Goal: Transaction & Acquisition: Purchase product/service

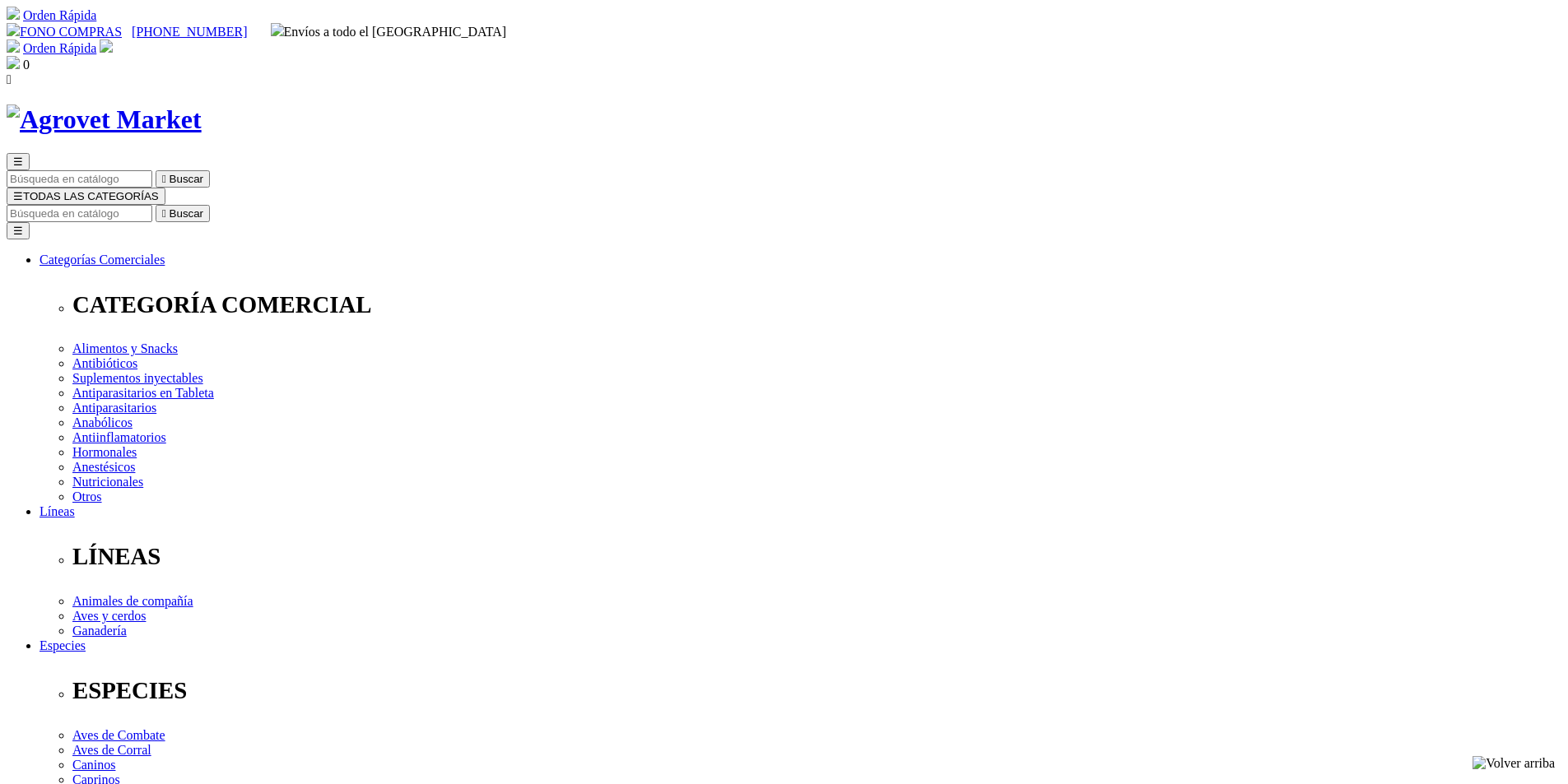
click at [153, 204] on input "Buscar" at bounding box center [79, 213] width 146 height 17
type input "fripets"
click at [249, 204] on button " Buscar" at bounding box center [276, 213] width 54 height 17
click at [210, 204] on button " Buscar" at bounding box center [183, 213] width 54 height 17
click at [153, 204] on input "fripets" at bounding box center [79, 213] width 146 height 17
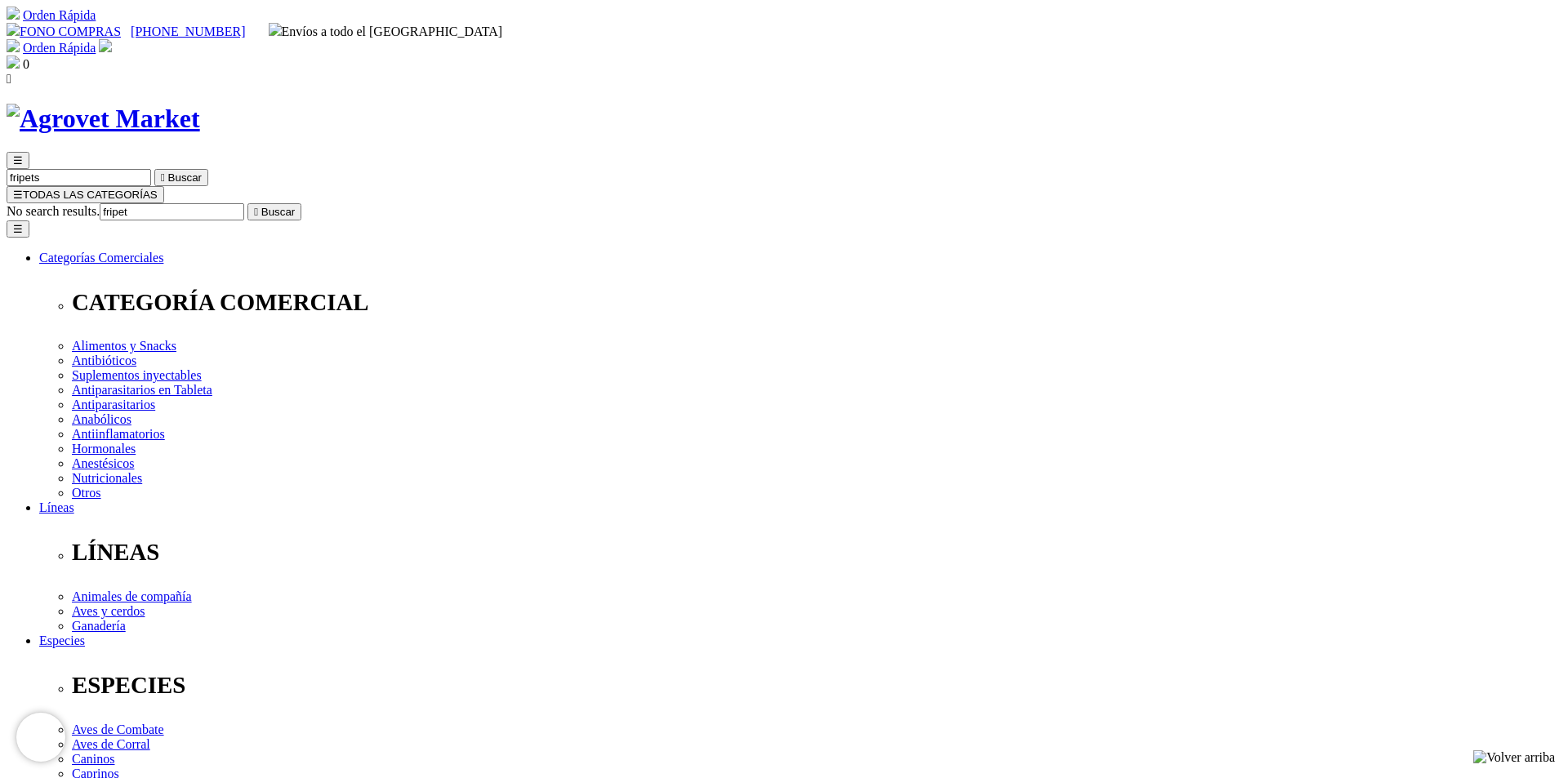
type input "fripe"
click at [244, 203] on input "fripe" at bounding box center [172, 211] width 145 height 17
drag, startPoint x: 1106, startPoint y: 80, endPoint x: 1023, endPoint y: 93, distance: 84.0
click at [244, 203] on input "fripe" at bounding box center [172, 211] width 145 height 17
type input "o"
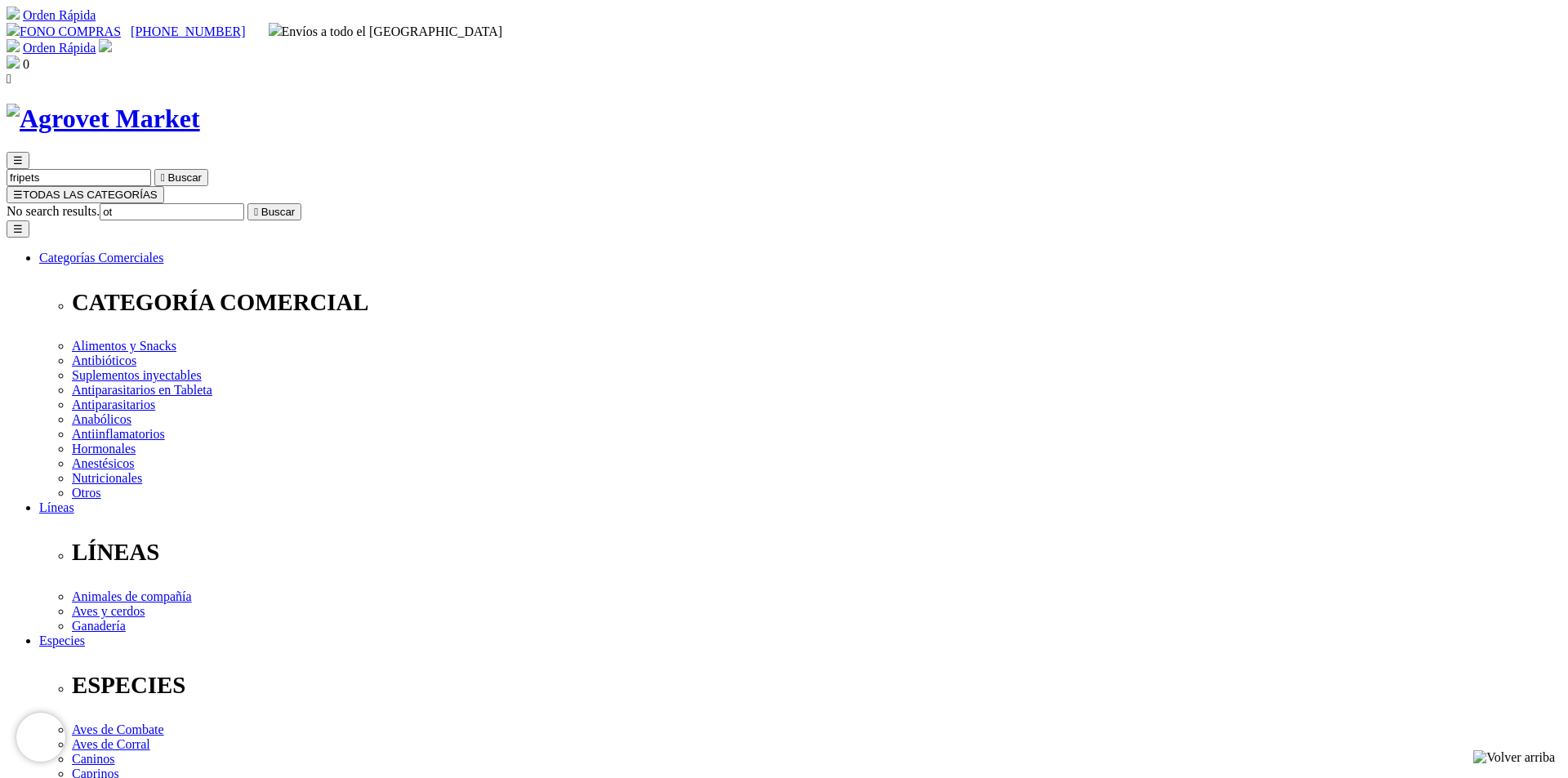
type input "o"
type input "OTIDER"
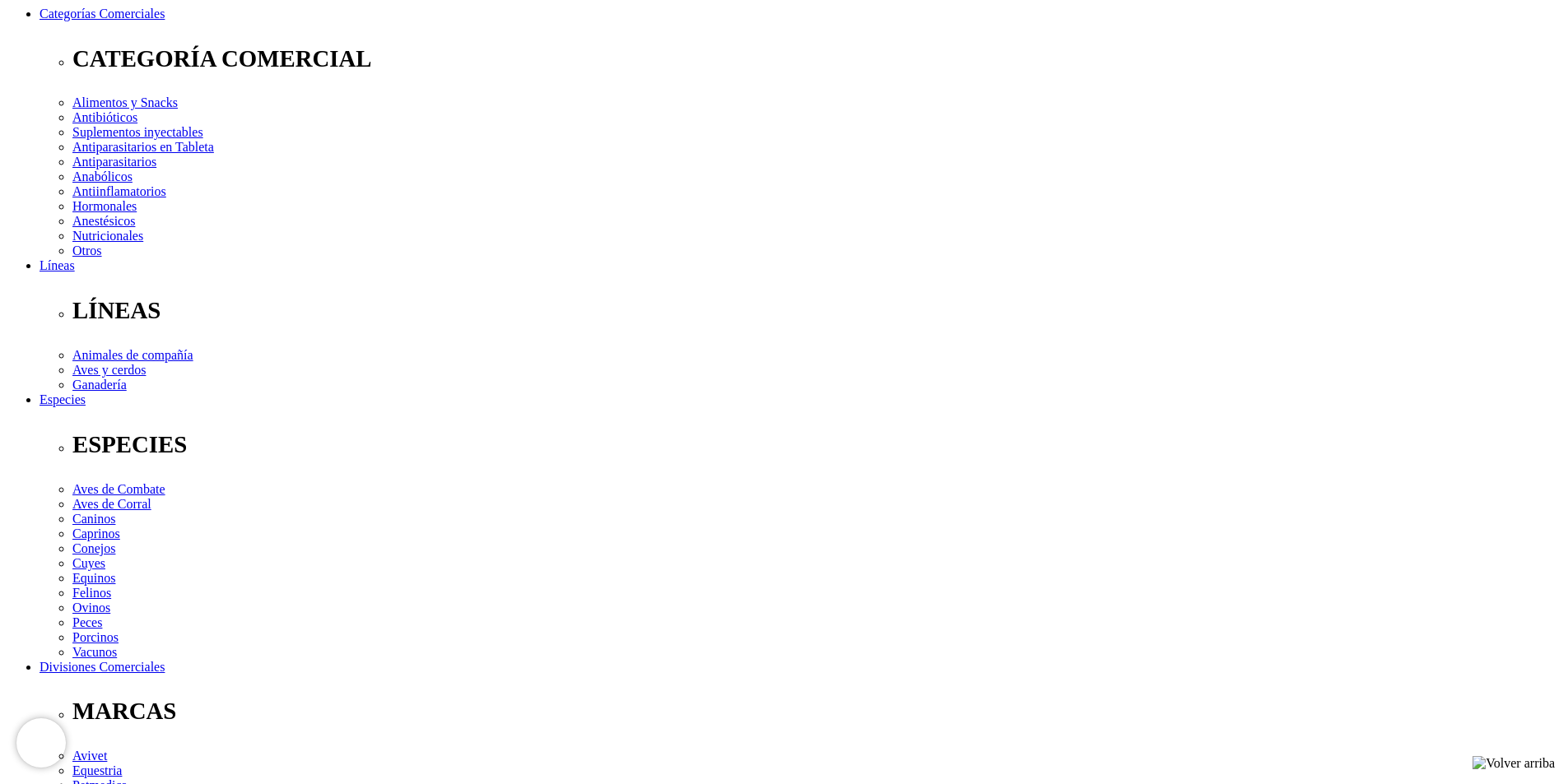
scroll to position [246, 0]
select select "84"
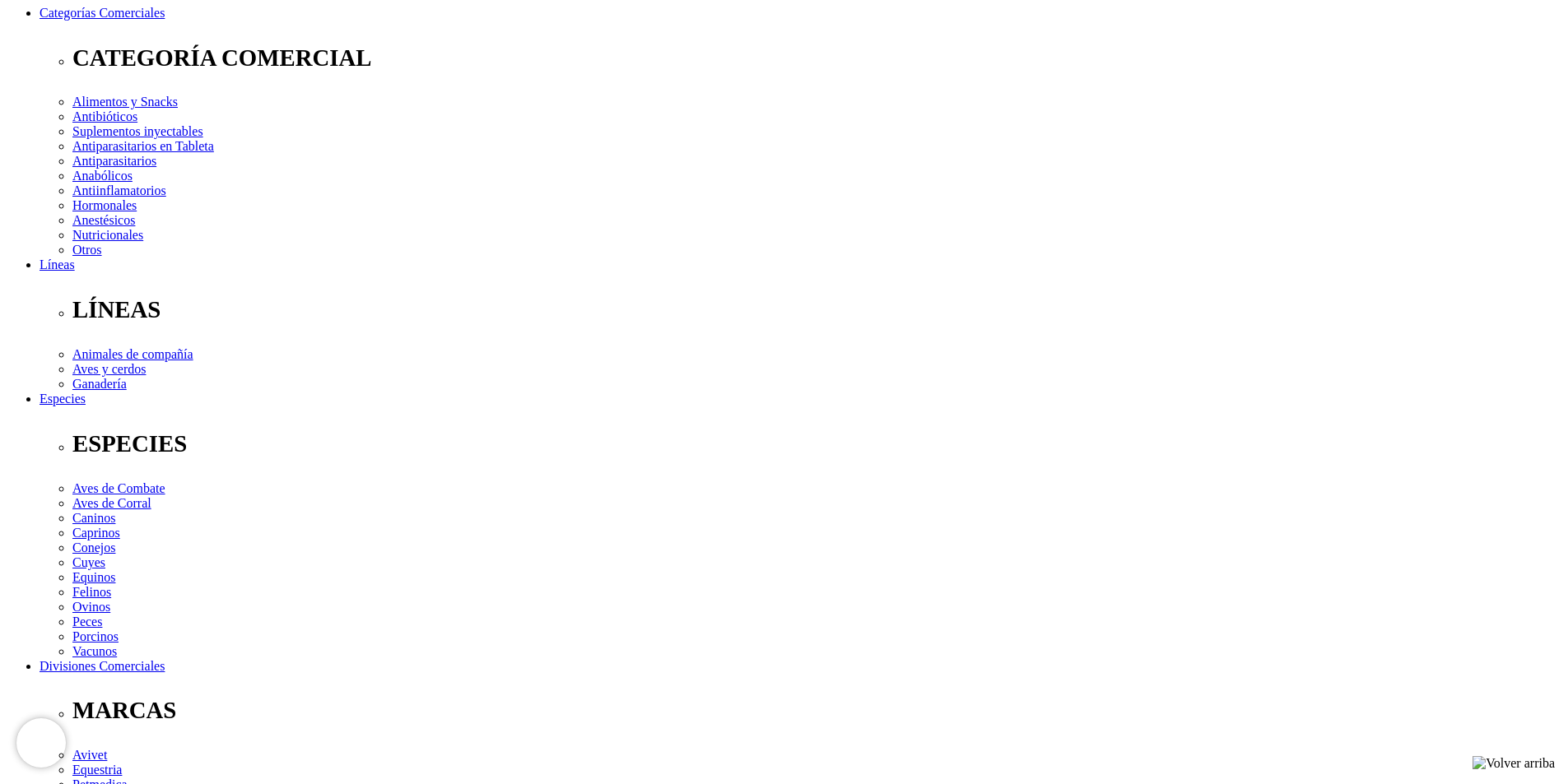
radio input "true"
select select "85"
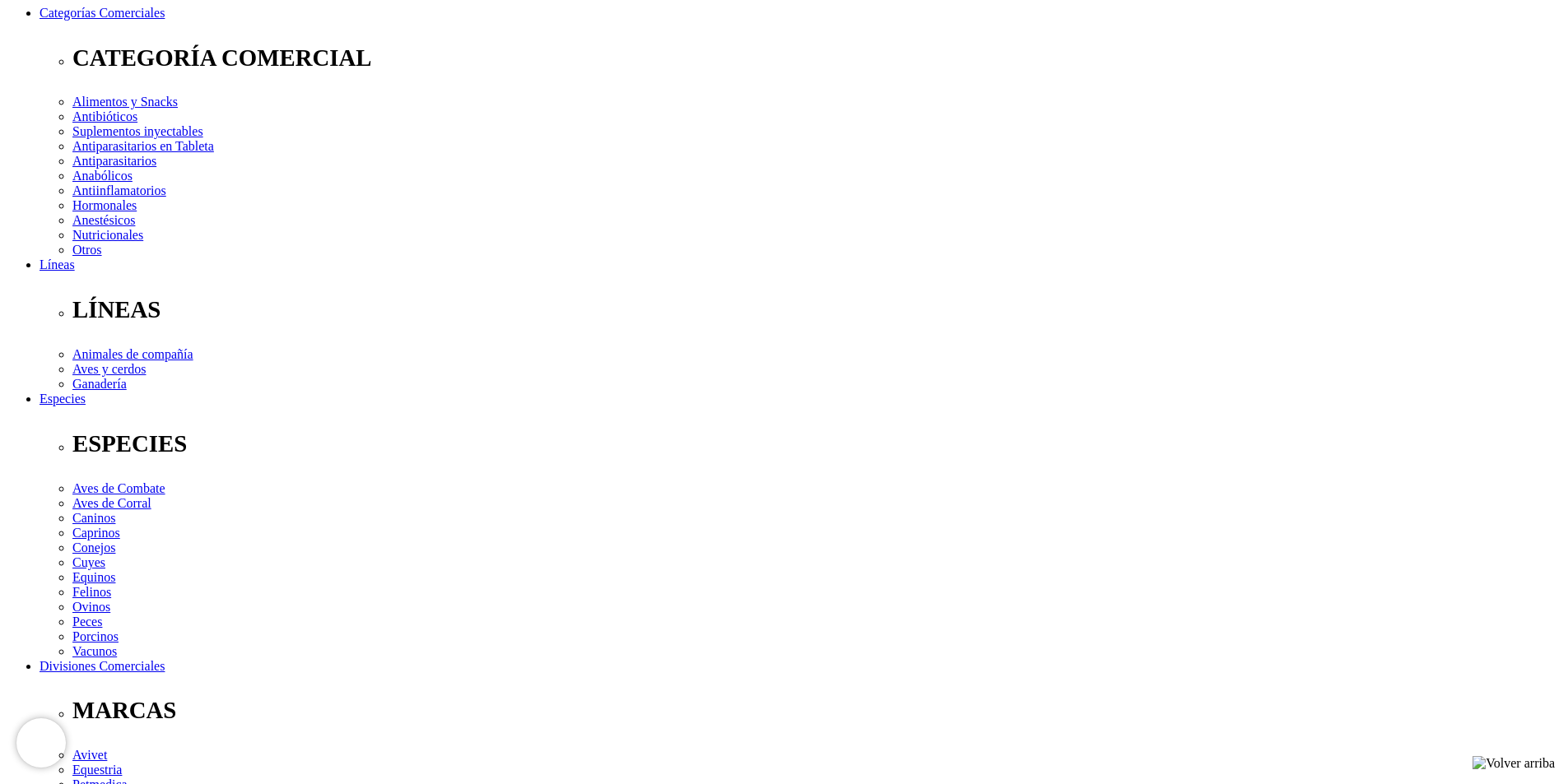
select select "85"
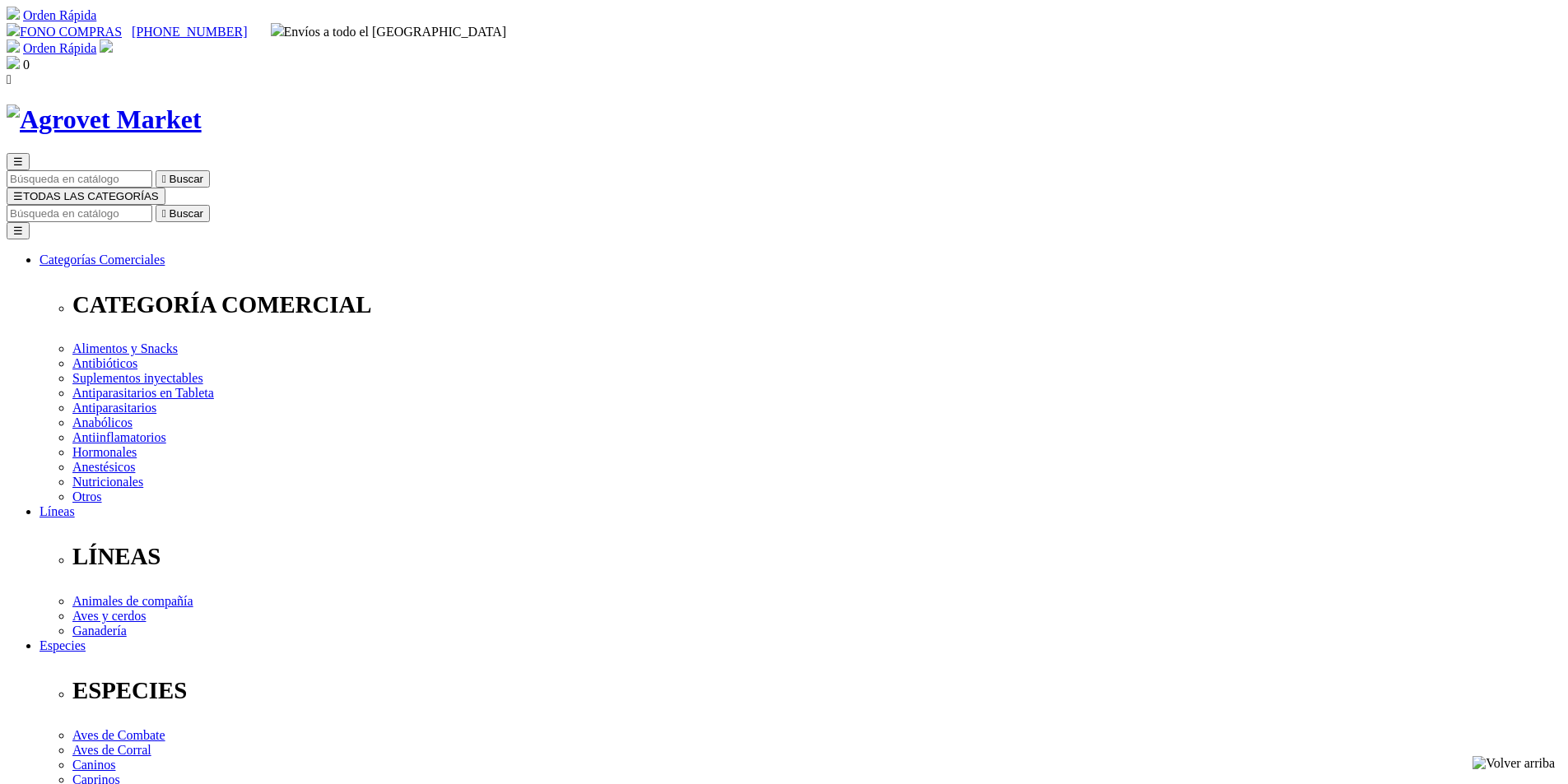
select select "0"
